Goal: Task Accomplishment & Management: Complete application form

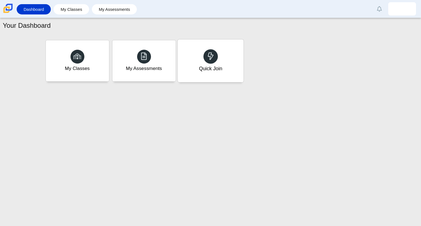
click at [217, 55] on div at bounding box center [211, 56] width 14 height 14
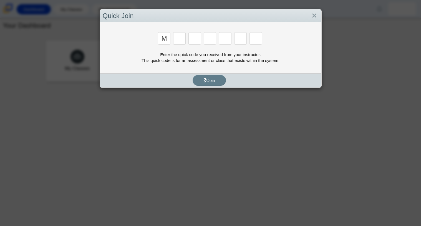
type input "m"
type input "7"
type input "e"
type input "3"
type input "e"
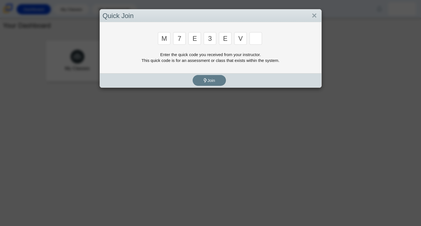
type input "v"
type input "w"
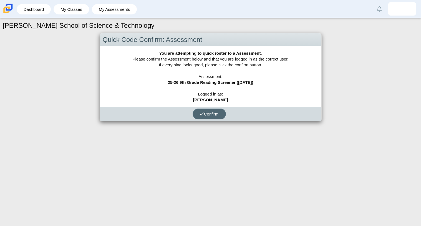
click at [206, 109] on button "Confirm" at bounding box center [209, 114] width 33 height 11
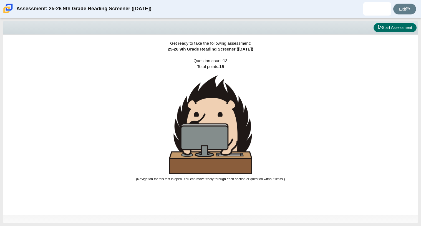
click at [384, 26] on button "Start Assessment" at bounding box center [395, 27] width 43 height 9
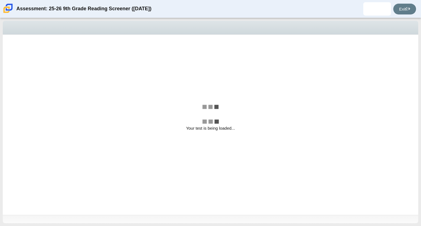
select select "ccc5b315-3c7c-471c-bf90-f22c8299c798"
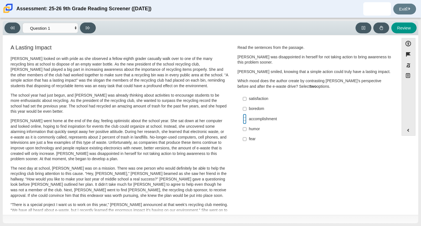
click at [245, 118] on input "accomplishment accomplishment" at bounding box center [245, 119] width 4 height 10
checkbox input "true"
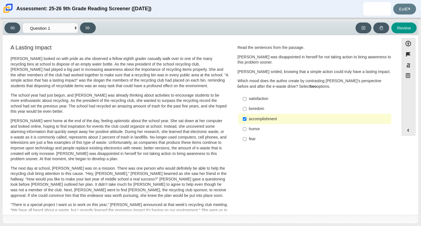
click at [269, 99] on div "satisfaction" at bounding box center [319, 99] width 140 height 6
click at [247, 99] on input "satisfaction satisfaction" at bounding box center [245, 99] width 4 height 10
checkbox input "true"
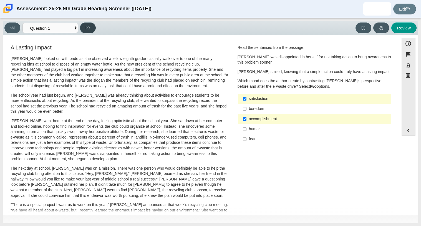
click at [95, 25] on button at bounding box center [88, 27] width 16 height 11
select select "0ff64528-ffd7-428d-b192-babfaadd44e8"
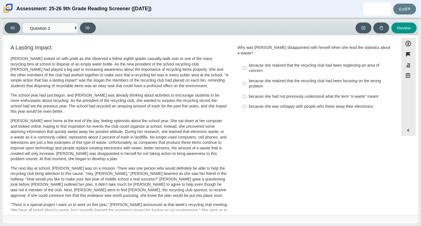
click at [245, 62] on label "because she realized that the recycling club had been neglecting an area of con…" at bounding box center [315, 68] width 152 height 16
click at [245, 62] on input "because she realized that the recycling club had been neglecting an area of con…" at bounding box center [245, 68] width 4 height 16
radio input "true"
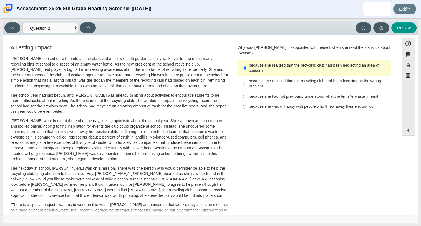
click at [246, 76] on label "because she realized that the recycling club had been focusing on the wrong pro…" at bounding box center [315, 84] width 152 height 16
click at [246, 76] on input "because she realized that the recycling club had been focusing on the wrong pro…" at bounding box center [245, 84] width 4 height 16
radio input "true"
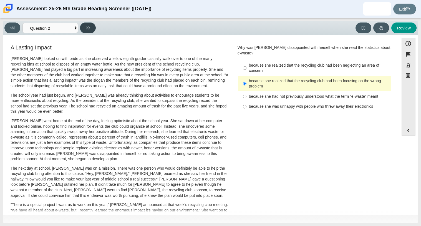
click at [87, 30] on button at bounding box center [88, 27] width 16 height 11
select select "7ce3d843-6974-4858-901c-1ff39630e843"
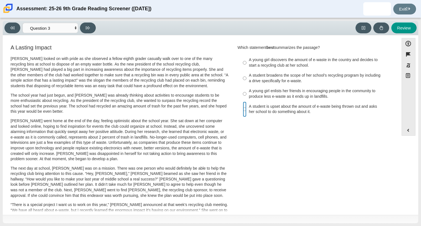
click at [243, 110] on input "A student is upset about the amount of e-waste being thrown out and asks her sc…" at bounding box center [245, 110] width 4 height 16
radio input "true"
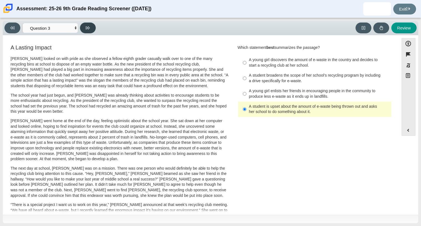
click at [87, 29] on icon at bounding box center [88, 28] width 4 height 4
select select "ca9ea0f1-49c5-4bd1-83b0-472c18652b42"
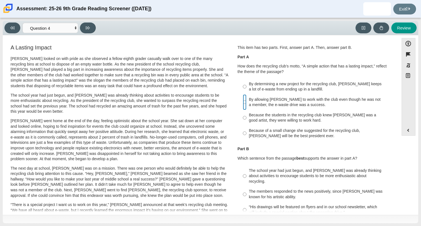
click at [244, 103] on input "By allowing Juan Carlos to work with the club even though he was not a member, …" at bounding box center [245, 102] width 4 height 16
radio input "true"
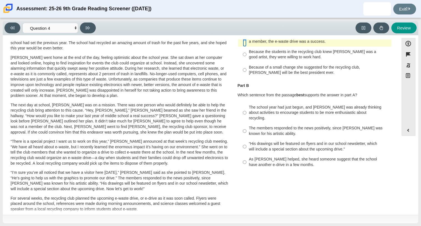
scroll to position [72, 0]
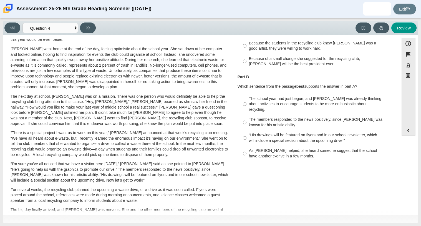
click at [257, 107] on label "The school year had just begun, and Scarlett was already thinking about activit…" at bounding box center [315, 104] width 152 height 21
click at [247, 107] on input "The school year had just begun, and Scarlett was already thinking about activit…" at bounding box center [245, 104] width 4 height 21
radio input "true"
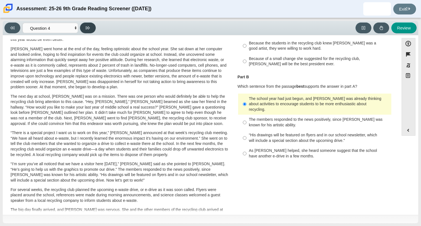
click at [85, 26] on button at bounding box center [88, 27] width 16 height 11
select select "e41f1a79-e29f-4095-8030-a53364015bed"
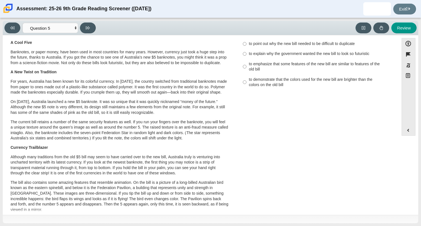
scroll to position [14, 0]
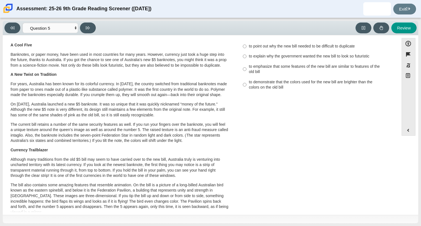
drag, startPoint x: 65, startPoint y: 59, endPoint x: 33, endPoint y: 68, distance: 33.3
click at [33, 68] on p "Banknotes, or paper money, have been used in most countries for many years. How…" at bounding box center [120, 60] width 218 height 16
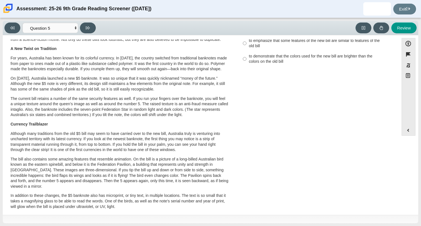
scroll to position [0, 0]
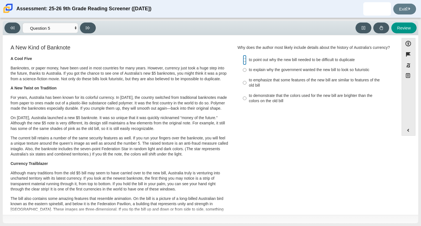
click at [243, 65] on input "to point out why the new bill needed to be difficult to duplicate to point out …" at bounding box center [245, 60] width 4 height 10
radio input "true"
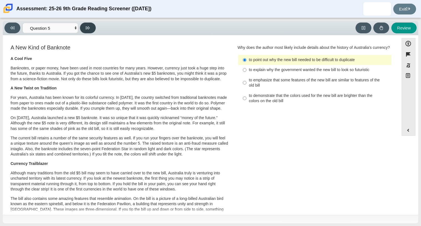
click at [90, 26] on button at bounding box center [88, 27] width 16 height 11
select select "69146e31-7b3d-4a3e-9ce6-f30c24342ae0"
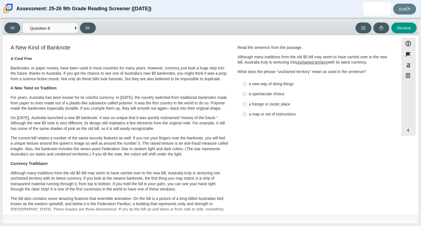
click at [245, 95] on label "a spectacular choice a spectacular choice" at bounding box center [315, 94] width 152 height 10
click at [245, 95] on input "a spectacular choice a spectacular choice" at bounding box center [245, 94] width 4 height 10
radio input "true"
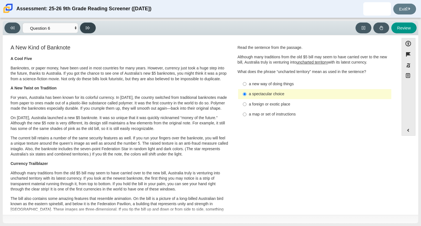
click at [91, 26] on button at bounding box center [88, 27] width 16 height 11
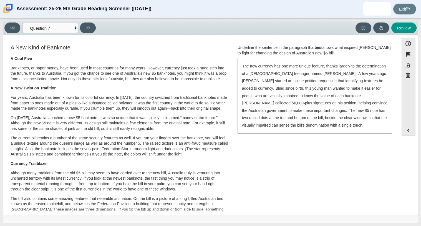
click at [314, 106] on div "The new currency has one more unique feature, thanks largely to the determinati…" at bounding box center [315, 96] width 154 height 74
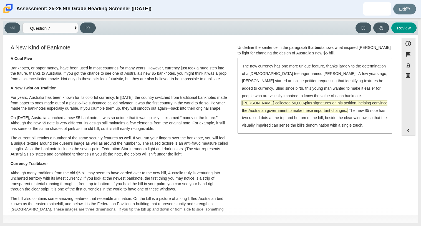
click at [295, 113] on span "McLeod collected 56,000-plus signatures on his petition, helping convince the A…" at bounding box center [315, 107] width 146 height 12
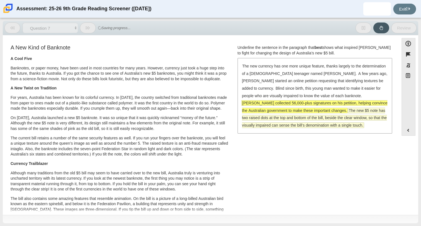
click at [298, 116] on span "The new $5 note has two raised dots at the top and bottom of the bill, beside t…" at bounding box center [314, 118] width 145 height 20
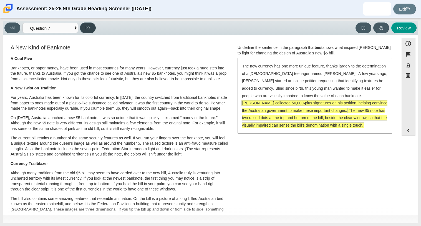
click at [90, 24] on button at bounding box center [88, 27] width 16 height 11
select select "ea8338c2-a6a3-418e-a305-2b963b54a290"
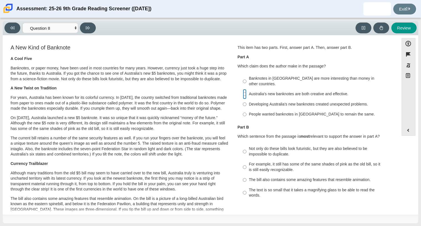
click at [244, 89] on input "Australia’s new banknotes are both creative and effective. Australia’s new bank…" at bounding box center [245, 94] width 4 height 10
radio input "true"
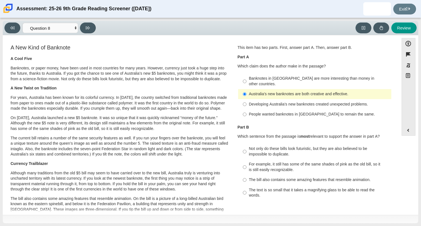
click at [251, 167] on div "For example, it still has some of the same shades of pink as the old bill, so i…" at bounding box center [319, 167] width 140 height 11
click at [247, 167] on input "For example, it still has some of the same shades of pink as the old bill, so i…" at bounding box center [245, 167] width 4 height 16
radio input "true"
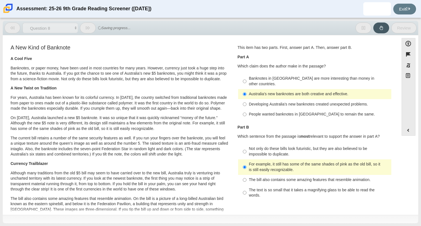
click at [252, 185] on label "The text is so small that it takes a magnifying glass to be able to read the wo…" at bounding box center [315, 193] width 152 height 16
click at [247, 185] on input "The text is so small that it takes a magnifying glass to be able to read the wo…" at bounding box center [245, 193] width 4 height 16
radio input "true"
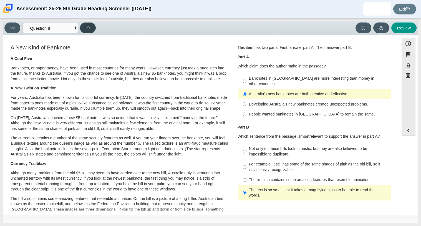
click at [89, 31] on button at bounding box center [88, 27] width 16 height 11
select select "89f058d6-b15c-4ef5-a4b3-fdaffb8868b6"
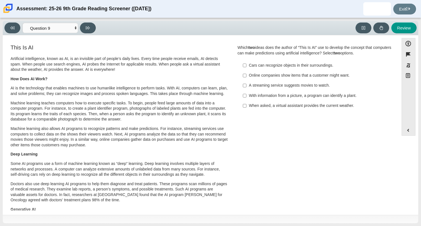
click at [252, 95] on div "With information from a picture, a program can identify a plant." at bounding box center [319, 96] width 140 height 6
click at [247, 95] on input "With information from a picture, a program can identify a plant. With informati…" at bounding box center [245, 96] width 4 height 10
checkbox input "true"
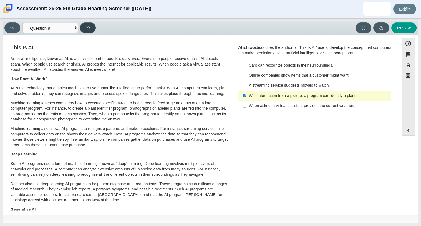
click at [85, 31] on button at bounding box center [88, 27] width 16 height 11
select select "cdf3c14e-a918-44d1-9b63-3db0fa81641e"
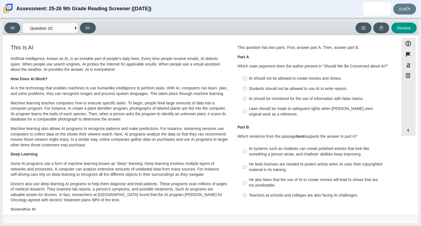
click at [245, 100] on label "AI should be monitored for the use of information with false claims. AI should …" at bounding box center [315, 99] width 152 height 10
click at [245, 100] on input "AI should be monitored for the use of information with false claims. AI should …" at bounding box center [245, 99] width 4 height 10
radio input "true"
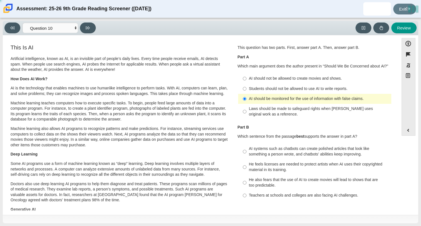
click at [245, 152] on label "AI systems such as chatbots can create polished articles that look like somethi…" at bounding box center [315, 152] width 152 height 16
click at [245, 152] on input "AI systems such as chatbots can create polished articles that look like somethi…" at bounding box center [245, 152] width 4 height 16
radio input "true"
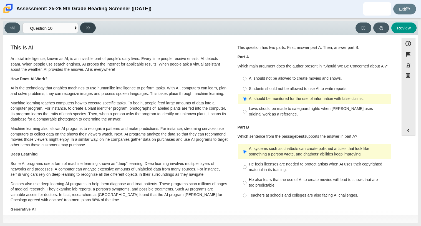
click at [87, 29] on icon at bounding box center [88, 28] width 4 height 4
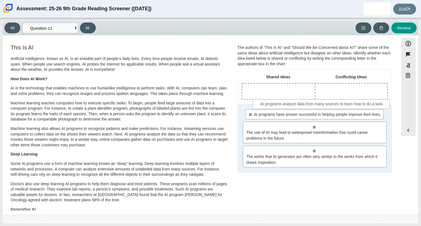
drag, startPoint x: 264, startPoint y: 128, endPoint x: 267, endPoint y: 101, distance: 27.9
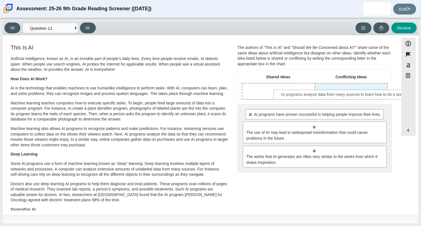
drag, startPoint x: 284, startPoint y: 117, endPoint x: 313, endPoint y: 97, distance: 35.6
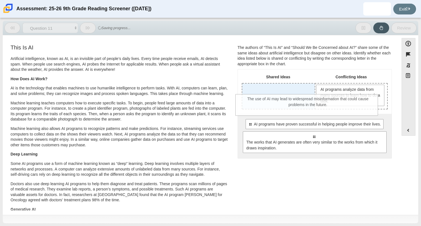
drag, startPoint x: 289, startPoint y: 132, endPoint x: 282, endPoint y: 95, distance: 38.1
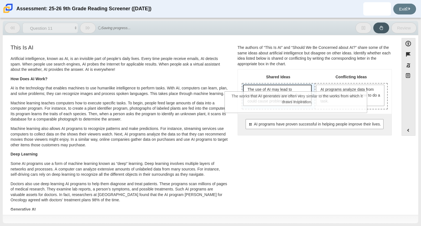
drag, startPoint x: 311, startPoint y: 138, endPoint x: 292, endPoint y: 92, distance: 49.9
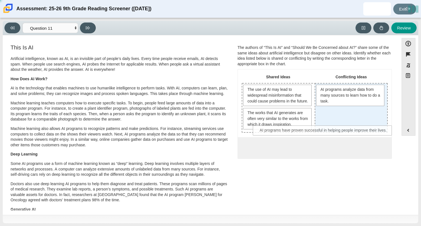
drag, startPoint x: 321, startPoint y: 150, endPoint x: 332, endPoint y: 122, distance: 30.7
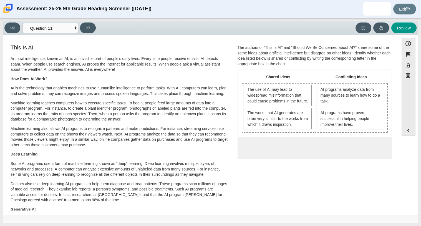
click at [80, 24] on div "Viewing Question 11 of 12 in Pacing Mode Questions Question 1 Question 2 Questi…" at bounding box center [51, 27] width 94 height 11
click at [84, 27] on button at bounding box center [88, 27] width 16 height 11
select select "c3effed4-44ce-4a19-bd96-1787f34e9b4c"
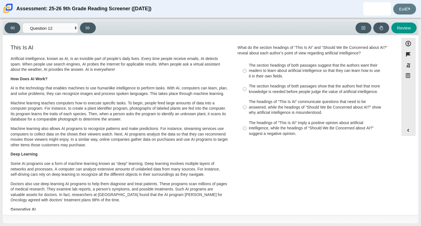
click at [259, 102] on div "The headings of “This Is AI” communicate questions that need to be answered, wh…" at bounding box center [319, 107] width 140 height 16
click at [247, 102] on input "The headings of “This Is AI” communicate questions that need to be answered, wh…" at bounding box center [245, 107] width 4 height 21
radio input "true"
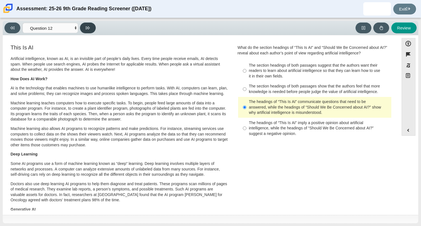
click at [87, 23] on button at bounding box center [88, 27] width 16 height 11
select select "review"
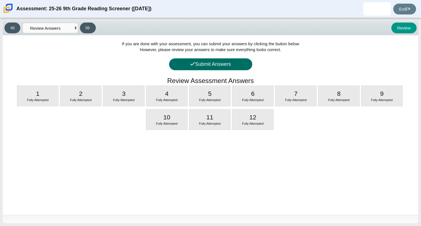
click at [225, 64] on button "Submit Answers" at bounding box center [210, 64] width 83 height 12
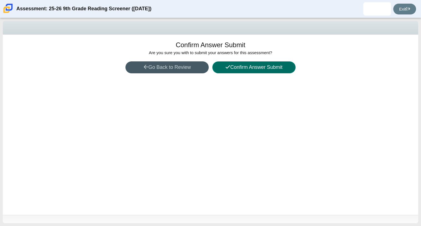
click at [225, 64] on button "Confirm Answer Submit" at bounding box center [253, 67] width 83 height 12
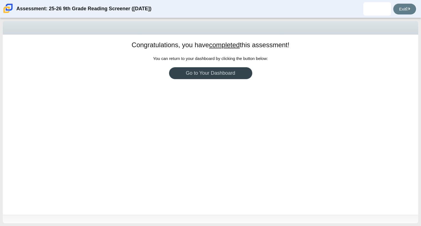
click at [217, 76] on link "Go to Your Dashboard" at bounding box center [210, 73] width 83 height 12
